Goal: Transaction & Acquisition: Purchase product/service

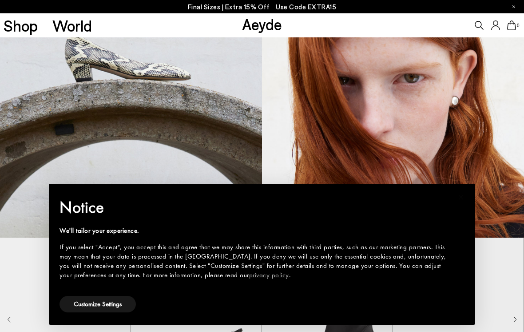
scroll to position [476, 0]
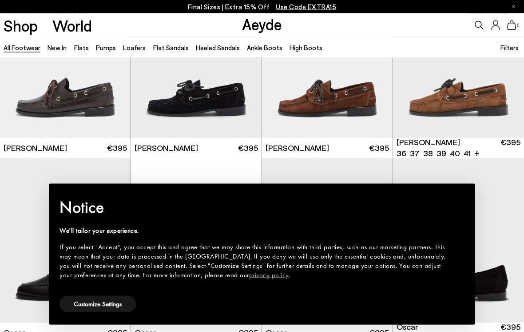
scroll to position [1006, 0]
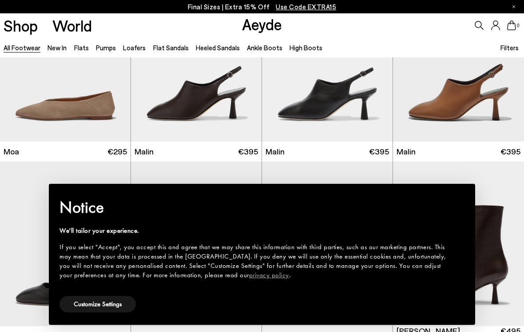
scroll to position [3414, 0]
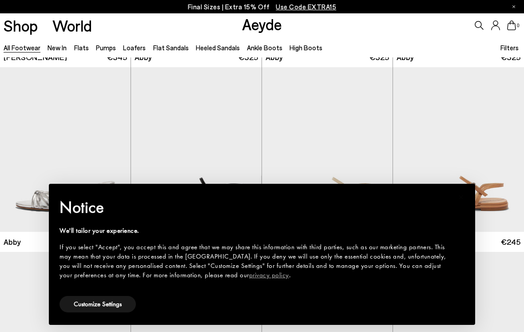
scroll to position [10330, 0]
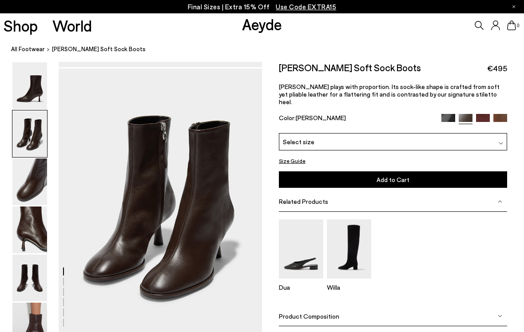
scroll to position [263, 0]
